Goal: Find specific page/section: Find specific page/section

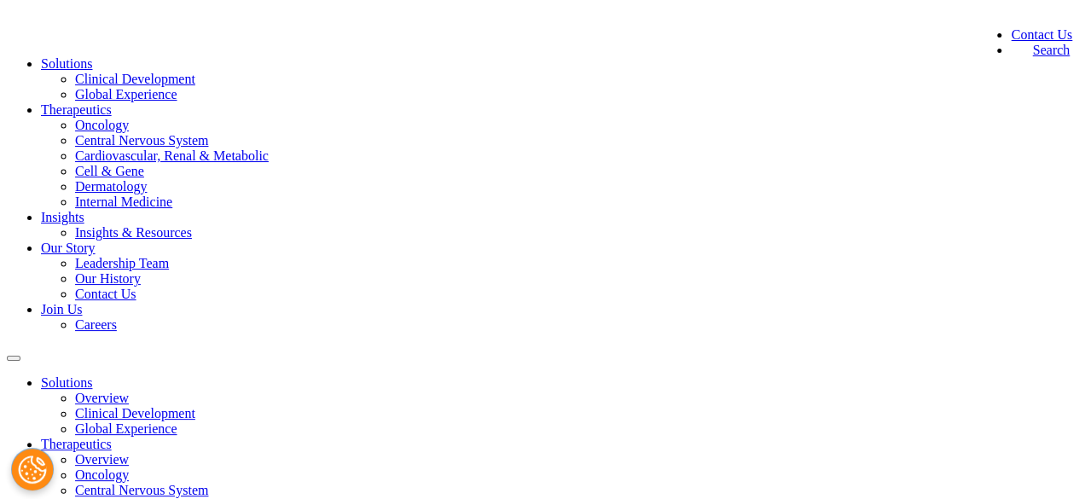
click at [117, 317] on link "Careers" at bounding box center [96, 324] width 42 height 14
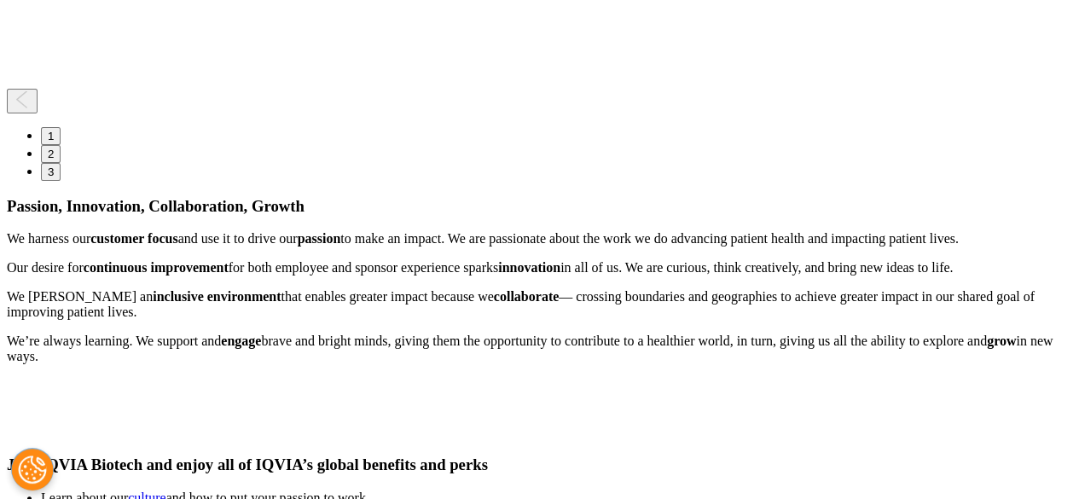
scroll to position [3029, 0]
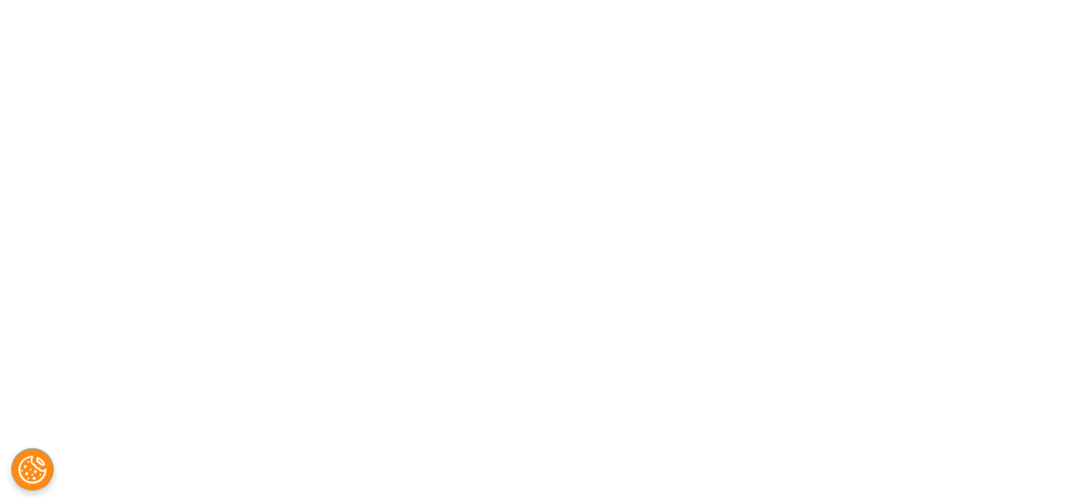
drag, startPoint x: 276, startPoint y: 333, endPoint x: 287, endPoint y: 376, distance: 43.8
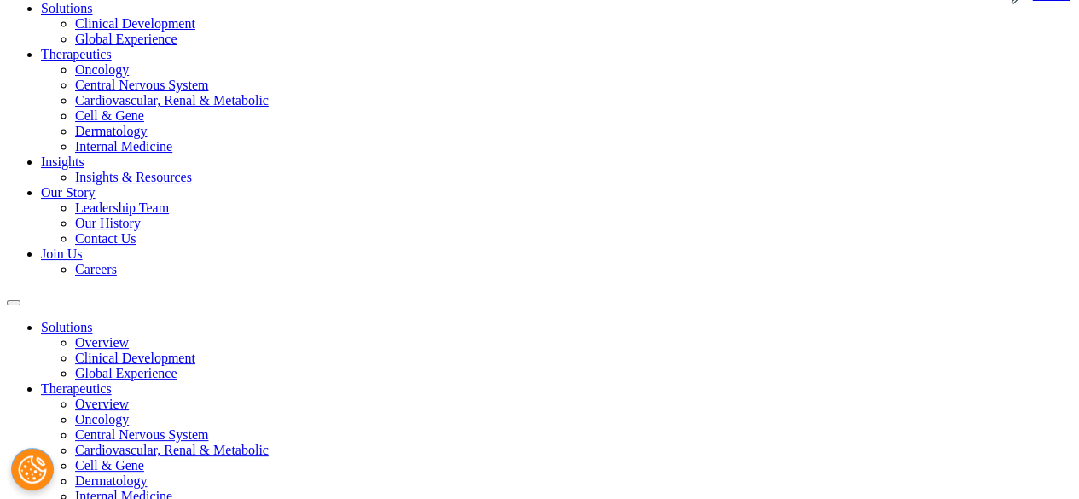
scroll to position [0, 0]
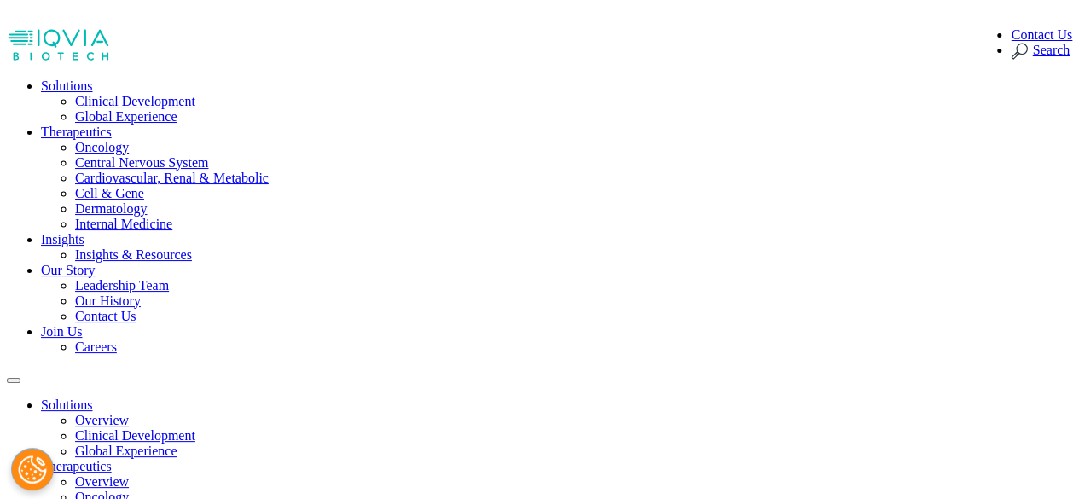
click at [117, 339] on link "Careers" at bounding box center [96, 346] width 42 height 14
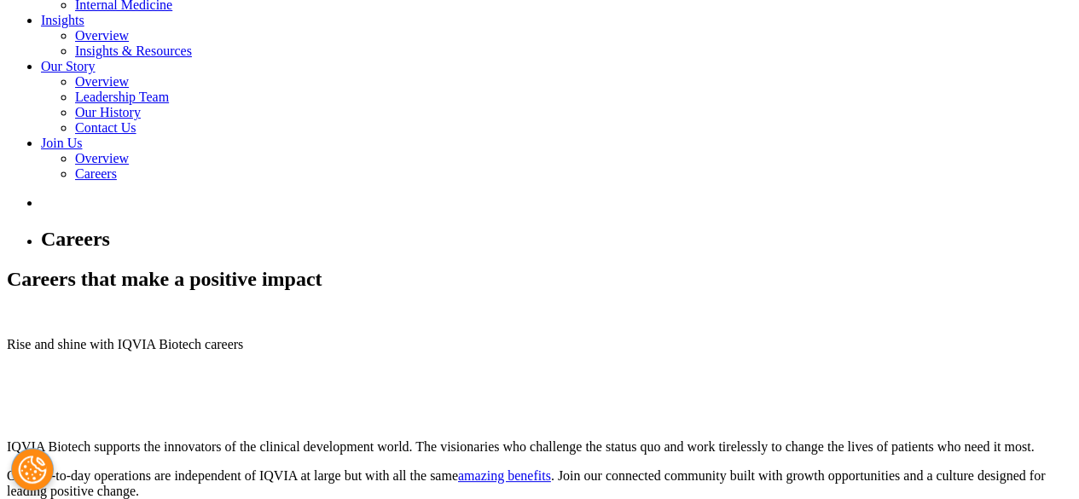
scroll to position [512, 0]
